Goal: Transaction & Acquisition: Subscribe to service/newsletter

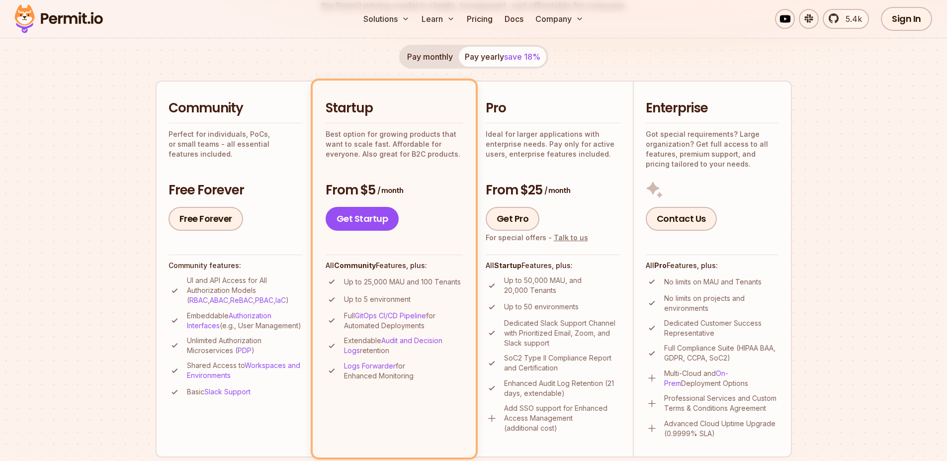
scroll to position [210, 0]
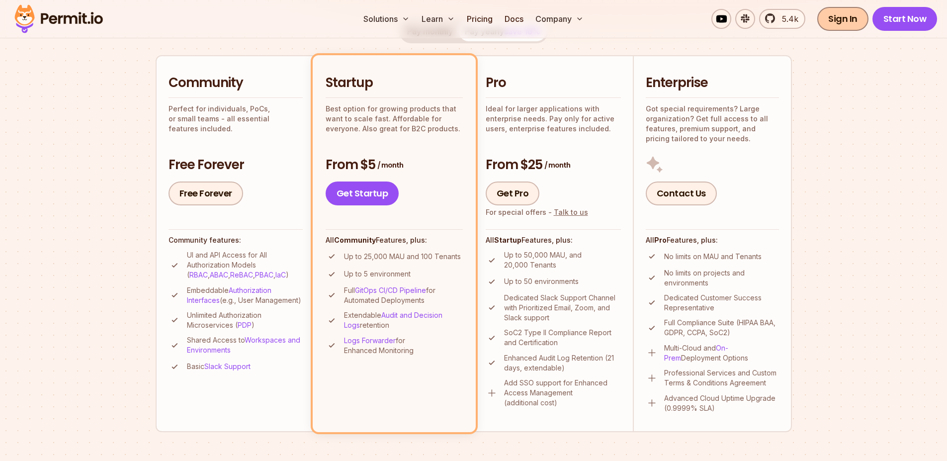
click at [829, 16] on link "Sign In" at bounding box center [842, 19] width 51 height 24
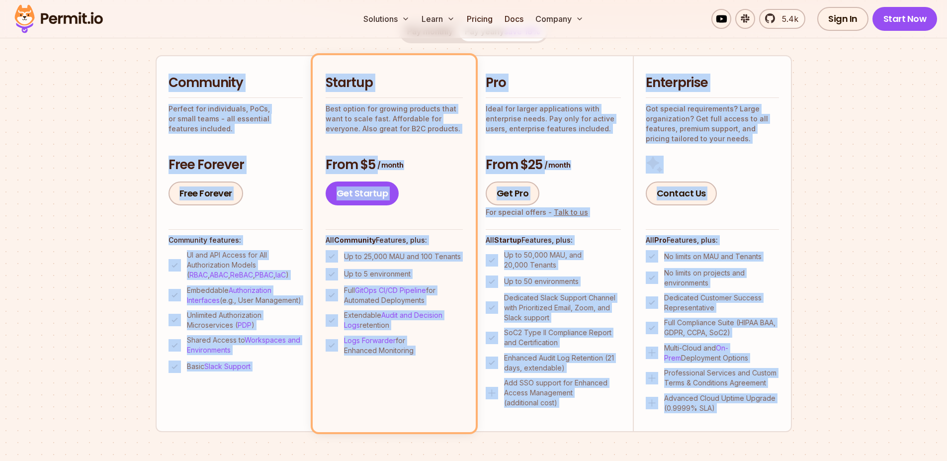
drag, startPoint x: 0, startPoint y: 0, endPoint x: 784, endPoint y: 460, distance: 909.2
click at [784, 460] on section "Permit Pricing From Free to Predictable Scaling From a startup with 100 users t…" at bounding box center [473, 354] width 947 height 1076
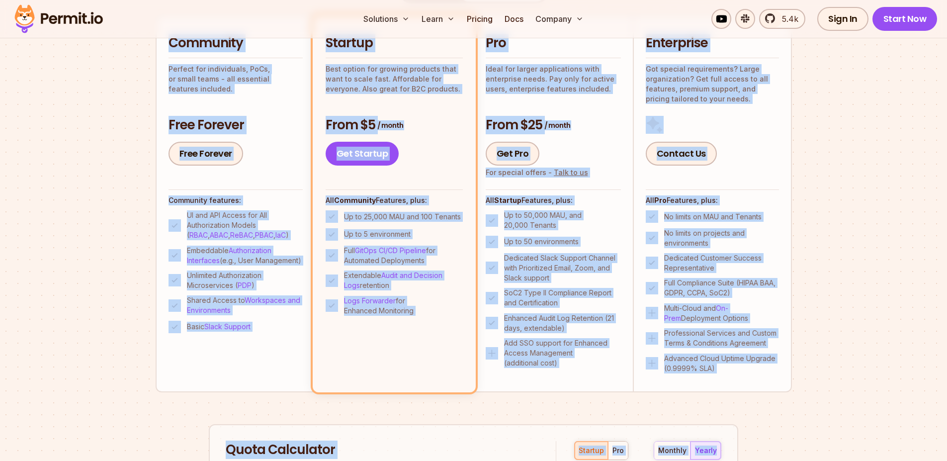
click at [867, 358] on section "Permit Pricing From Free to Predictable Scaling From a startup with 100 users t…" at bounding box center [473, 314] width 947 height 1076
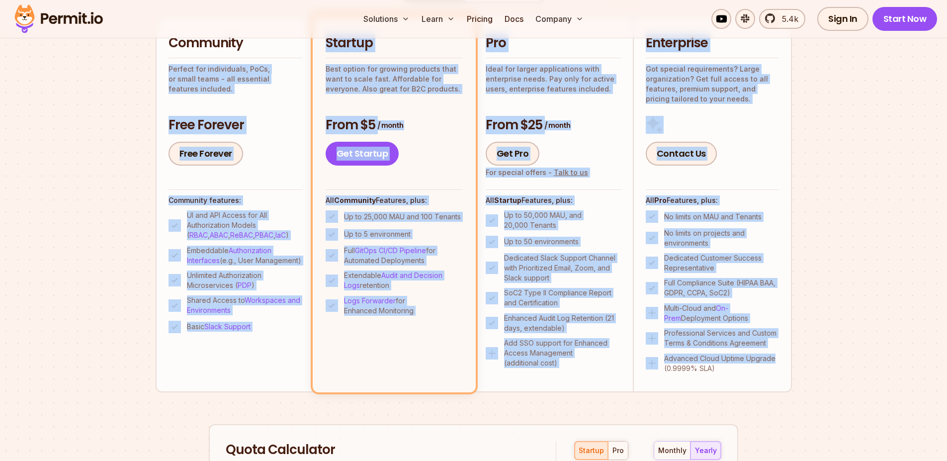
drag, startPoint x: 867, startPoint y: 358, endPoint x: 156, endPoint y: 64, distance: 768.8
click at [153, 65] on section "Permit Pricing From Free to Predictable Scaling From a startup with 100 users t…" at bounding box center [473, 314] width 947 height 1076
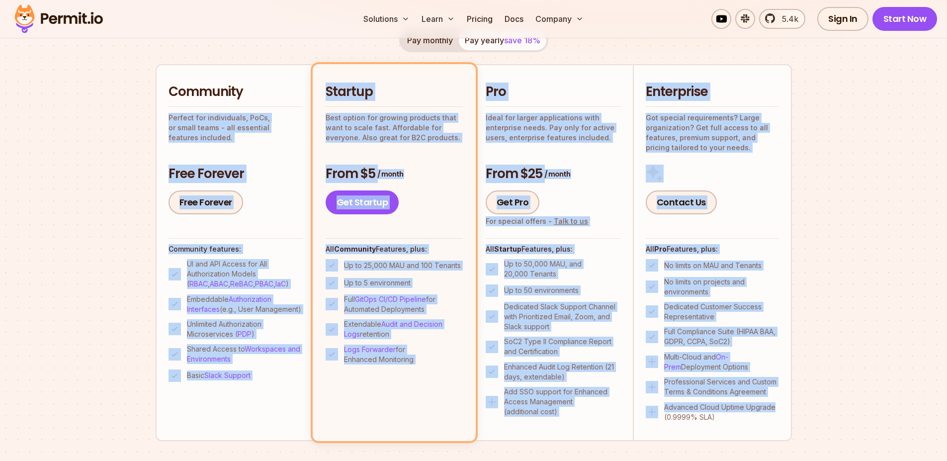
scroll to position [198, 0]
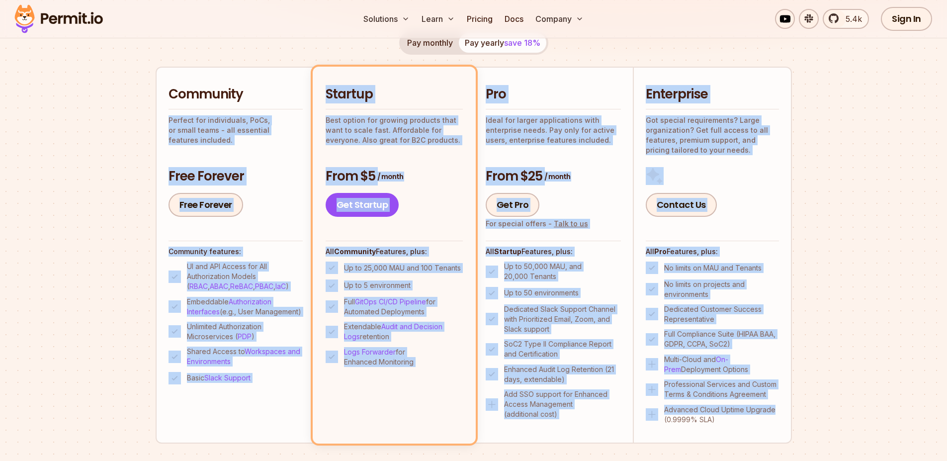
drag, startPoint x: 140, startPoint y: 67, endPoint x: 734, endPoint y: 244, distance: 619.6
click at [734, 244] on section "Permit Pricing From Free to Predictable Scaling From a startup with 100 users t…" at bounding box center [473, 365] width 947 height 1076
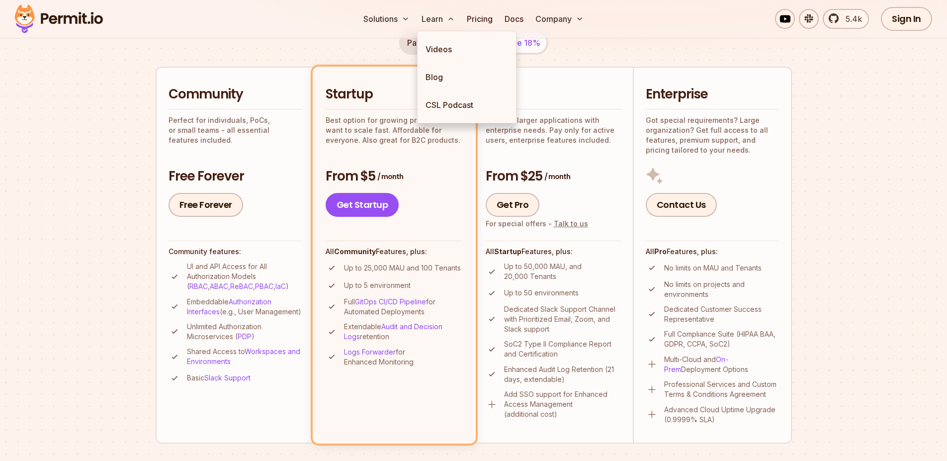
click at [381, 48] on div "Pay monthly Pay yearly save 18% Community Perfect for individuals, PoCs, or sma…" at bounding box center [474, 237] width 636 height 412
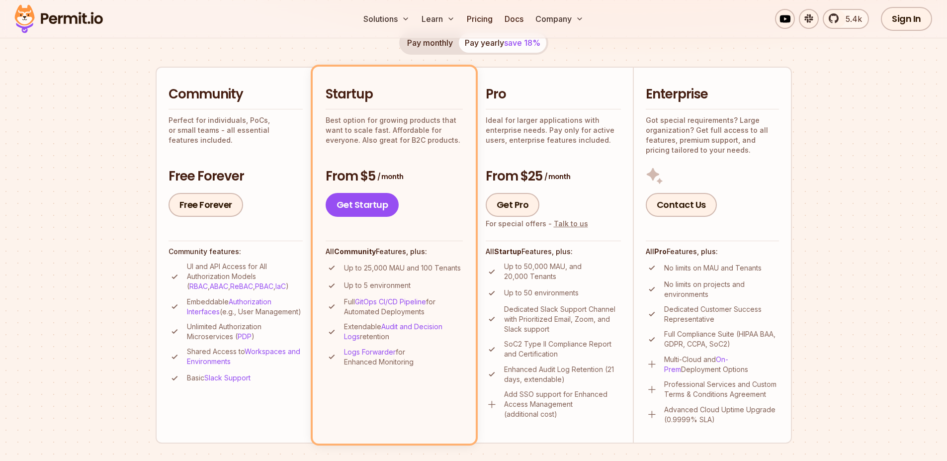
click at [426, 54] on div "Pay monthly Pay yearly save 18%" at bounding box center [473, 43] width 149 height 24
click at [429, 42] on button "Pay monthly" at bounding box center [430, 43] width 58 height 20
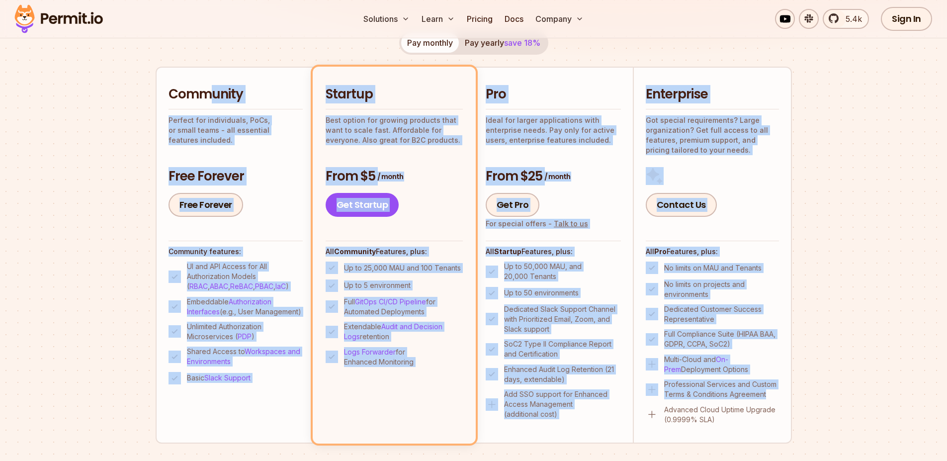
drag, startPoint x: 852, startPoint y: 401, endPoint x: 208, endPoint y: 89, distance: 715.3
click at [208, 89] on section "Permit Pricing From Free to Predictable Scaling From a startup with 100 users t…" at bounding box center [473, 365] width 947 height 1076
click at [840, 313] on section "Permit Pricing From Free to Predictable Scaling From a startup with 100 users t…" at bounding box center [473, 365] width 947 height 1076
drag, startPoint x: 147, startPoint y: 84, endPoint x: 849, endPoint y: 400, distance: 770.2
click at [849, 400] on section "Permit Pricing From Free to Predictable Scaling From a startup with 100 users t…" at bounding box center [473, 365] width 947 height 1076
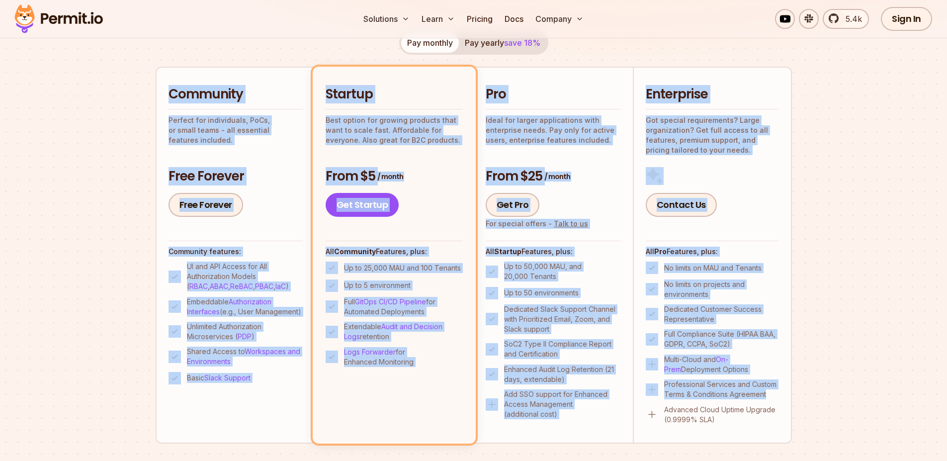
click at [849, 400] on section "Permit Pricing From Free to Predictable Scaling From a startup with 100 users t…" at bounding box center [473, 365] width 947 height 1076
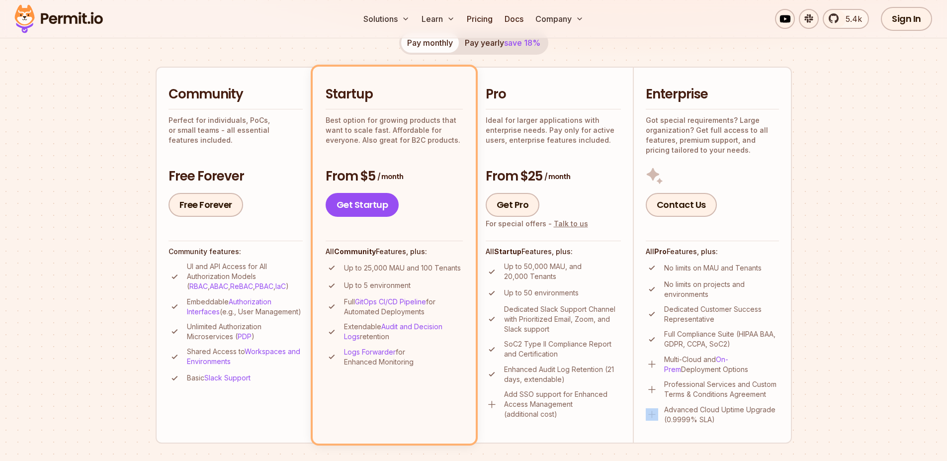
click at [849, 400] on section "Permit Pricing From Free to Predictable Scaling From a startup with 100 users t…" at bounding box center [473, 365] width 947 height 1076
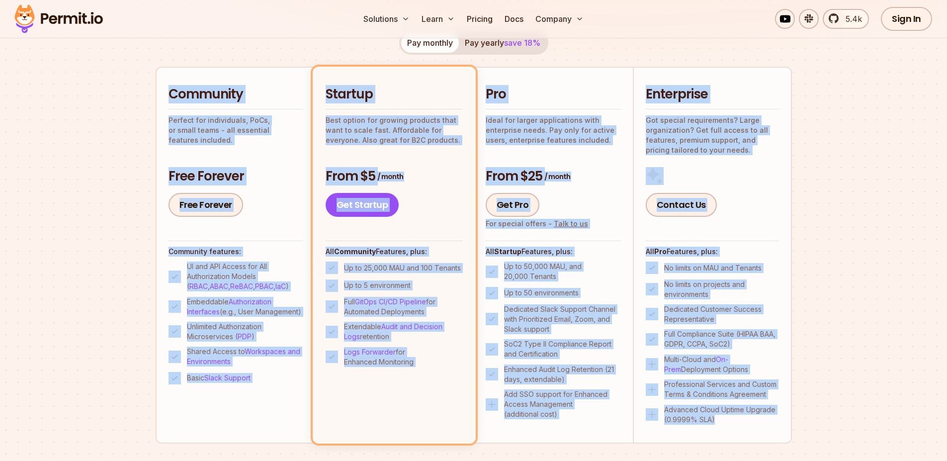
drag, startPoint x: 815, startPoint y: 428, endPoint x: 144, endPoint y: 97, distance: 748.4
click at [144, 97] on section "Permit Pricing From Free to Predictable Scaling From a startup with 100 users t…" at bounding box center [473, 365] width 947 height 1076
drag, startPoint x: 144, startPoint y: 97, endPoint x: 910, endPoint y: 378, distance: 815.7
click at [910, 378] on section "Permit Pricing From Free to Predictable Scaling From a startup with 100 users t…" at bounding box center [473, 365] width 947 height 1076
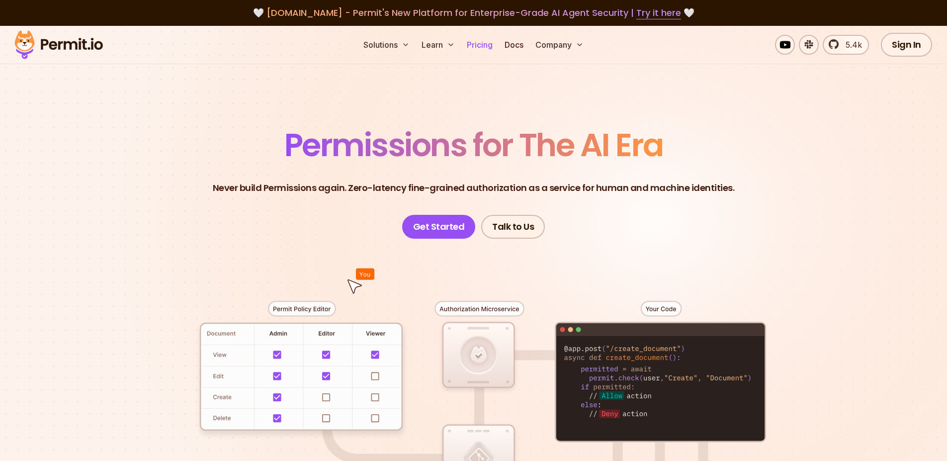
click at [479, 36] on link "Pricing" at bounding box center [480, 45] width 34 height 20
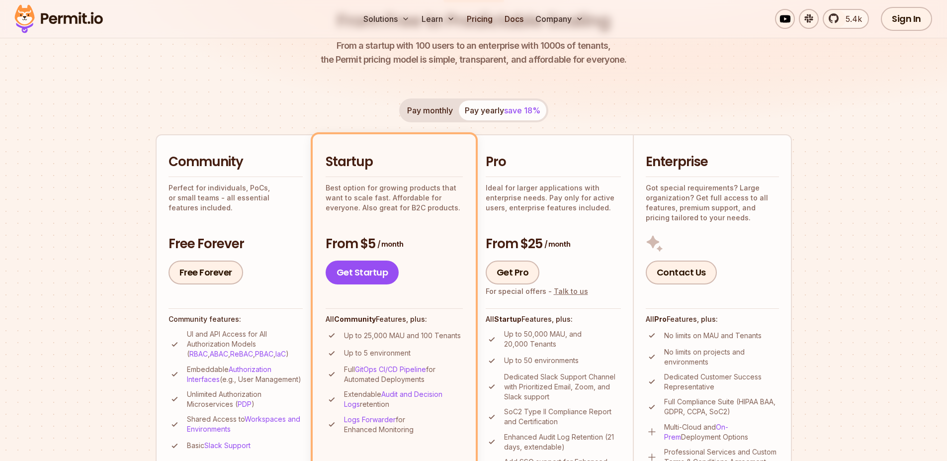
scroll to position [155, 0]
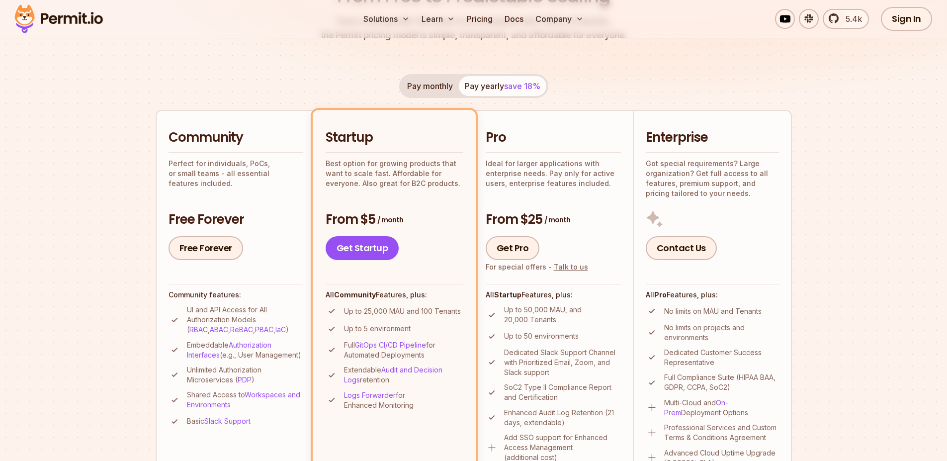
click at [442, 87] on button "Pay monthly" at bounding box center [430, 86] width 58 height 20
click at [485, 82] on button "Pay yearly save 18%" at bounding box center [503, 86] width 88 height 20
click at [427, 89] on button "Pay monthly" at bounding box center [430, 86] width 58 height 20
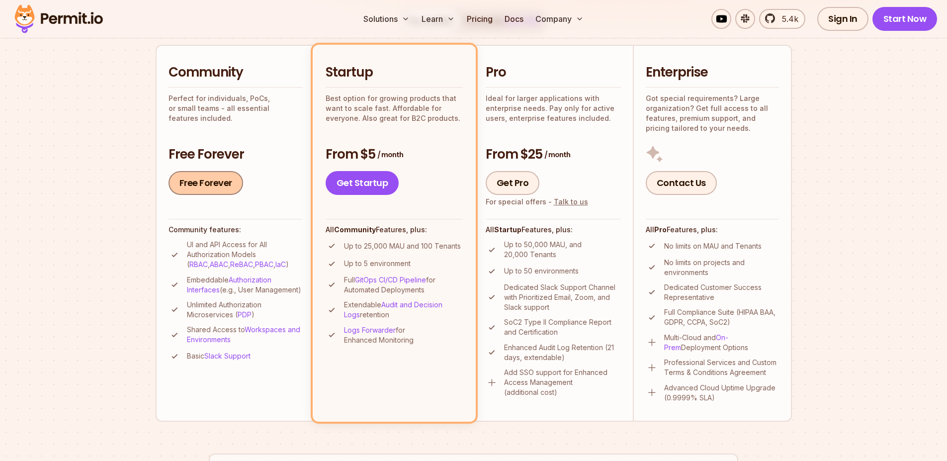
scroll to position [235, 0]
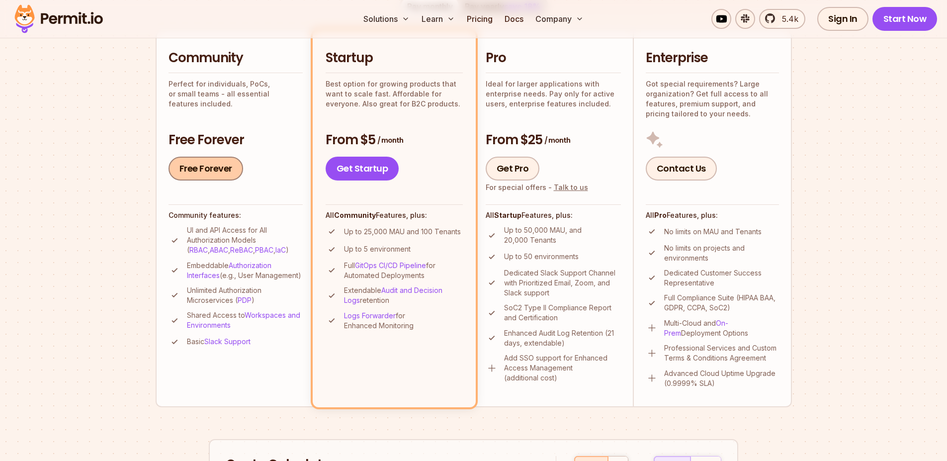
click at [231, 174] on link "Free Forever" at bounding box center [206, 169] width 75 height 24
